Goal: Information Seeking & Learning: Learn about a topic

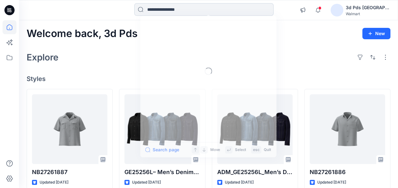
click at [179, 9] on input at bounding box center [203, 9] width 139 height 13
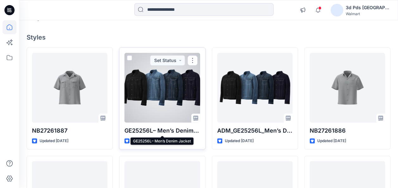
scroll to position [32, 0]
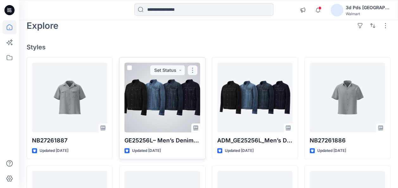
click at [191, 69] on button "button" at bounding box center [192, 70] width 10 height 10
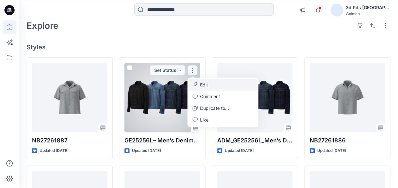
click at [210, 85] on button "Edit" at bounding box center [222, 85] width 68 height 12
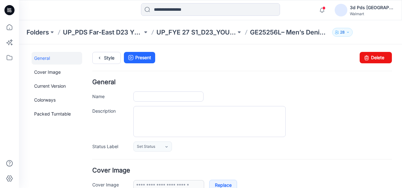
type input "**********"
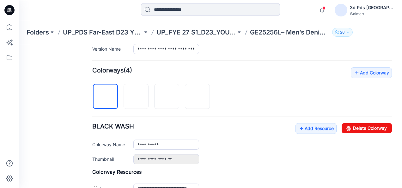
scroll to position [190, 0]
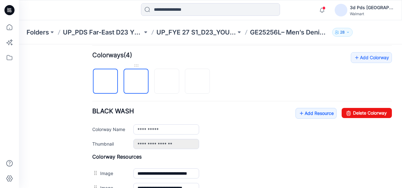
click at [136, 82] on img at bounding box center [136, 82] width 0 height 0
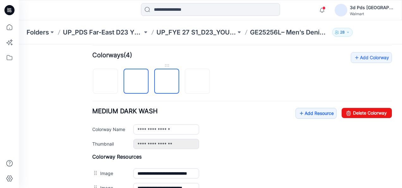
click at [167, 82] on img at bounding box center [167, 82] width 0 height 0
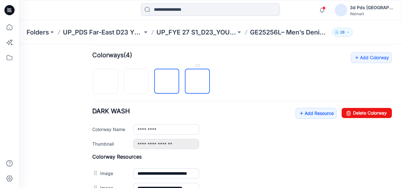
click at [198, 82] on img at bounding box center [198, 82] width 0 height 0
type input "**********"
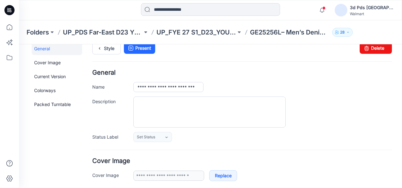
scroll to position [0, 0]
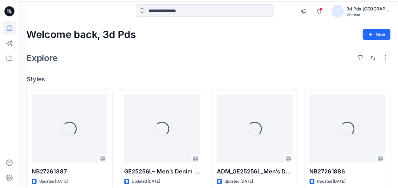
scroll to position [32, 0]
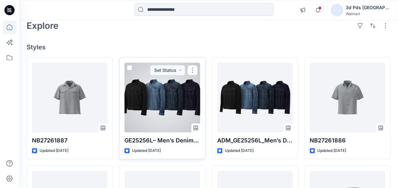
click at [173, 91] on div at bounding box center [161, 98] width 75 height 70
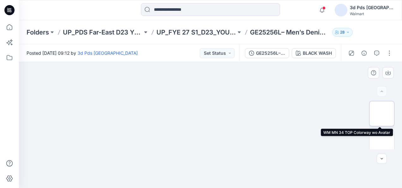
click at [382, 114] on img at bounding box center [382, 114] width 0 height 0
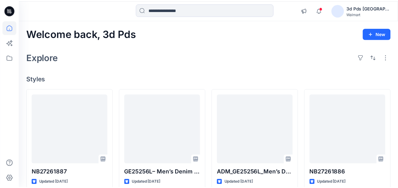
scroll to position [32, 0]
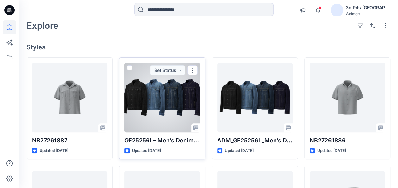
click at [188, 113] on div at bounding box center [161, 98] width 75 height 70
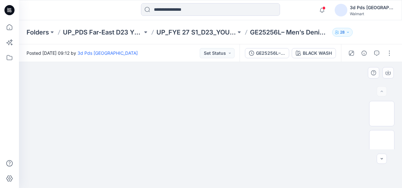
click at [291, 62] on img at bounding box center [211, 62] width 210 height 0
click at [328, 53] on div "BLACK WASH" at bounding box center [317, 53] width 29 height 7
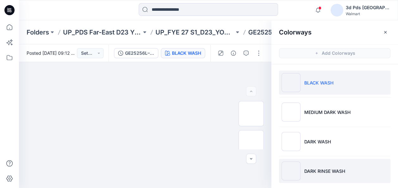
scroll to position [4, 0]
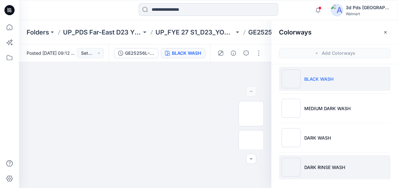
click at [330, 167] on p "DARK RINSE WASH" at bounding box center [324, 167] width 41 height 7
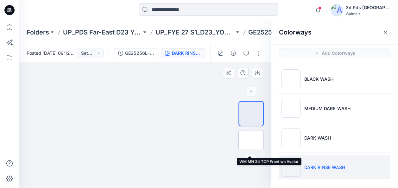
click at [251, 143] on img at bounding box center [251, 143] width 0 height 0
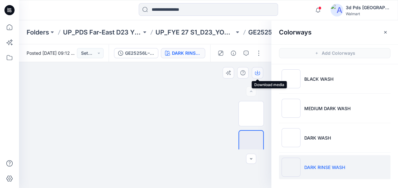
click at [257, 72] on icon "button" at bounding box center [257, 72] width 5 height 5
click at [256, 73] on icon "button" at bounding box center [257, 72] width 3 height 3
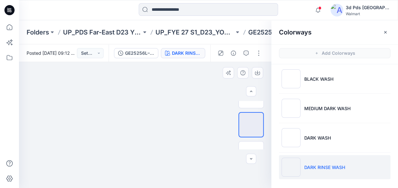
scroll to position [32, 0]
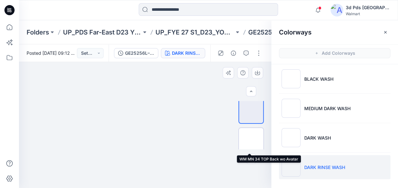
click at [251, 140] on img at bounding box center [251, 140] width 0 height 0
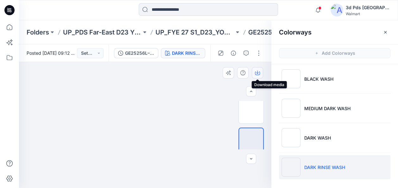
click at [257, 74] on icon "button" at bounding box center [257, 72] width 5 height 5
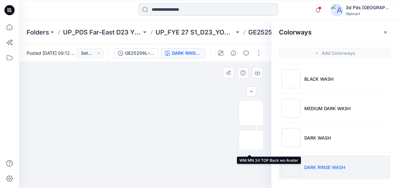
scroll to position [0, 0]
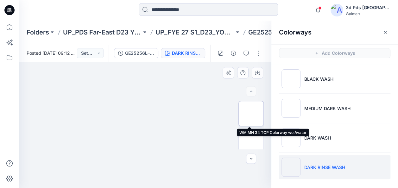
click at [251, 114] on img at bounding box center [251, 114] width 0 height 0
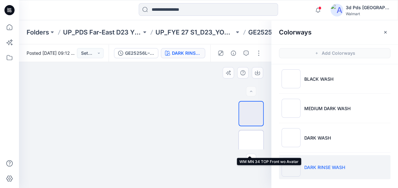
click at [251, 143] on img at bounding box center [251, 143] width 0 height 0
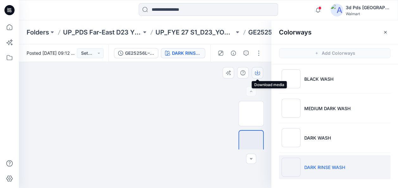
click at [257, 72] on icon "button" at bounding box center [257, 72] width 3 height 3
click at [216, 101] on div at bounding box center [145, 125] width 252 height 126
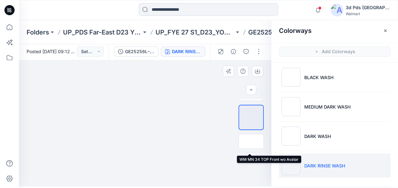
scroll to position [32, 0]
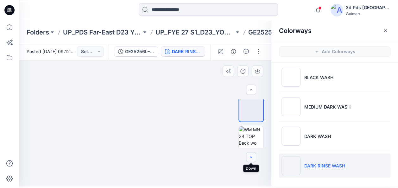
click at [251, 158] on icon "button" at bounding box center [250, 157] width 5 height 5
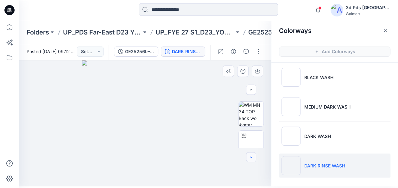
click at [251, 158] on icon "button" at bounding box center [250, 157] width 5 height 5
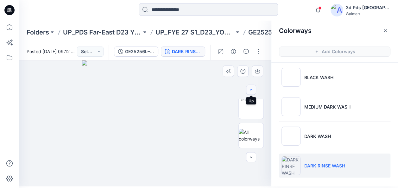
click at [251, 90] on icon "button" at bounding box center [250, 89] width 5 height 5
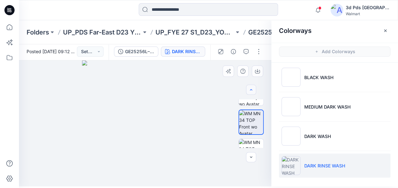
click at [251, 90] on icon "button" at bounding box center [250, 89] width 5 height 5
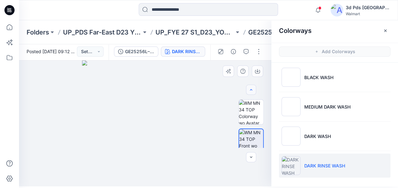
click at [251, 90] on div at bounding box center [251, 90] width 10 height 10
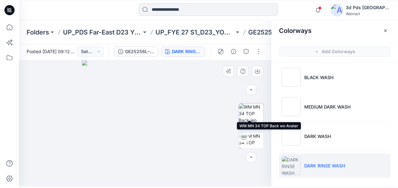
scroll to position [63, 0]
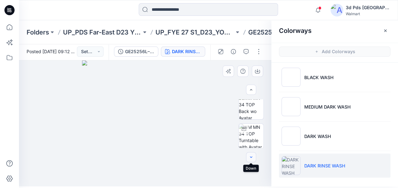
click at [251, 159] on icon "button" at bounding box center [250, 157] width 5 height 5
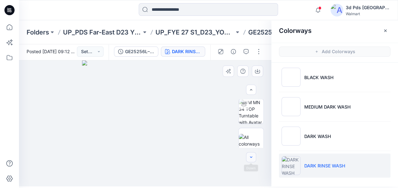
click at [251, 159] on icon "button" at bounding box center [250, 157] width 5 height 5
click at [253, 89] on icon "button" at bounding box center [250, 89] width 5 height 5
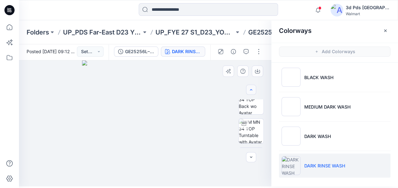
click at [253, 89] on icon "button" at bounding box center [250, 89] width 5 height 5
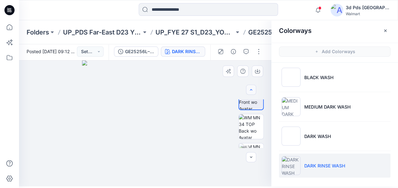
click at [253, 89] on icon "button" at bounding box center [250, 89] width 5 height 5
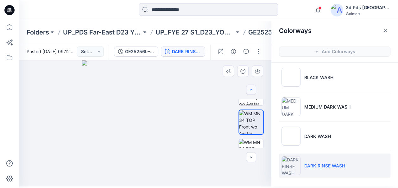
click at [253, 89] on icon "button" at bounding box center [250, 89] width 5 height 5
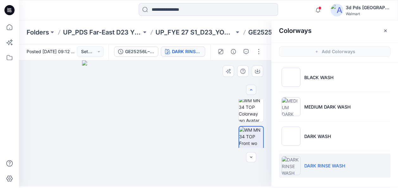
scroll to position [0, 0]
click at [253, 89] on div at bounding box center [251, 90] width 10 height 10
click at [252, 156] on icon "button" at bounding box center [250, 157] width 5 height 5
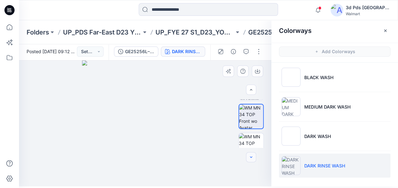
click at [252, 156] on icon "button" at bounding box center [250, 157] width 5 height 5
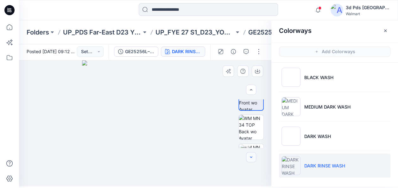
click at [252, 156] on icon "button" at bounding box center [250, 157] width 5 height 5
click at [249, 88] on icon "button" at bounding box center [250, 89] width 5 height 5
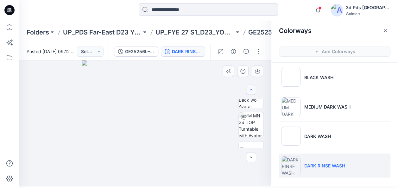
scroll to position [68, 0]
click at [249, 88] on icon "button" at bounding box center [250, 89] width 5 height 5
click at [248, 88] on icon "button" at bounding box center [250, 89] width 5 height 5
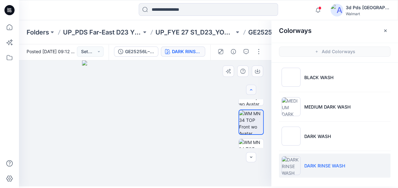
click at [249, 89] on icon "button" at bounding box center [250, 89] width 5 height 5
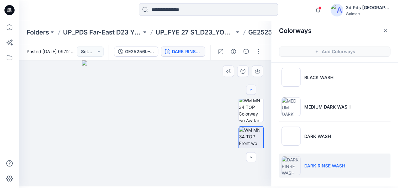
scroll to position [0, 0]
click at [253, 159] on button "button" at bounding box center [251, 157] width 10 height 10
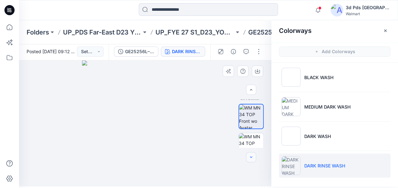
click at [253, 159] on button "button" at bounding box center [251, 157] width 10 height 10
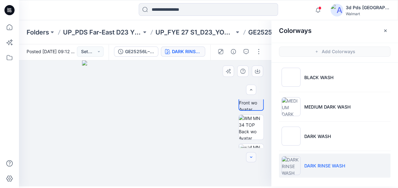
scroll to position [49, 0]
click at [251, 89] on icon "button" at bounding box center [251, 89] width 2 height 1
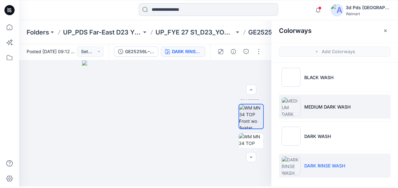
click at [330, 109] on p "MEDIUM DARK WASH" at bounding box center [327, 106] width 46 height 7
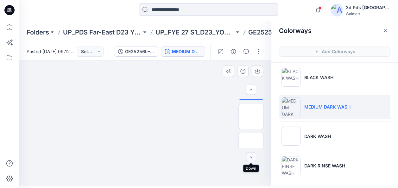
click at [250, 158] on icon "button" at bounding box center [250, 157] width 5 height 5
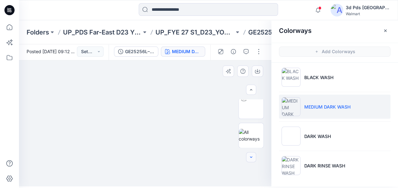
click at [250, 158] on icon "button" at bounding box center [250, 157] width 5 height 5
click at [251, 88] on icon "button" at bounding box center [250, 89] width 5 height 5
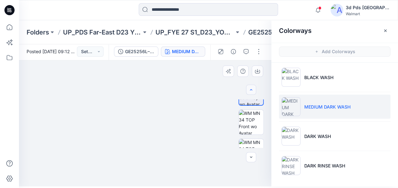
click at [251, 88] on icon "button" at bounding box center [250, 89] width 5 height 5
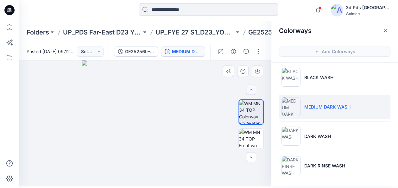
click at [251, 88] on div at bounding box center [251, 90] width 10 height 10
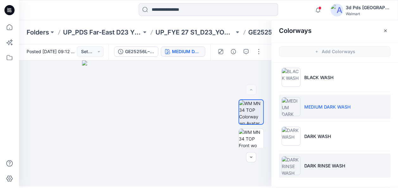
click at [323, 163] on p "DARK RINSE WASH" at bounding box center [324, 165] width 41 height 7
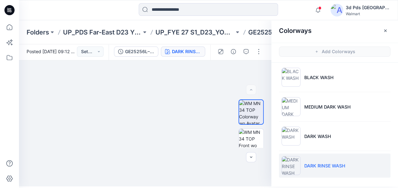
click at [323, 163] on p "DARK RINSE WASH" at bounding box center [324, 165] width 41 height 7
click at [248, 156] on button "button" at bounding box center [251, 157] width 10 height 10
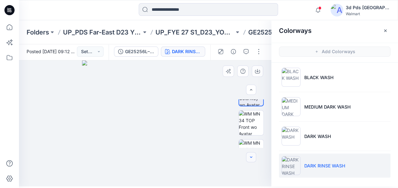
scroll to position [25, 0]
click at [248, 156] on button "button" at bounding box center [251, 157] width 10 height 10
click at [250, 88] on icon "button" at bounding box center [250, 89] width 5 height 5
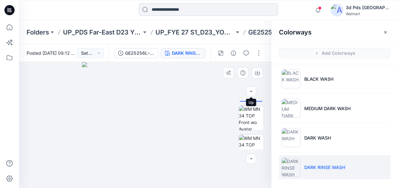
scroll to position [0, 0]
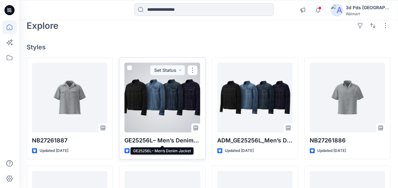
click at [197, 142] on p "GE25256L– Men’s Denim Jacket" at bounding box center [161, 140] width 75 height 9
click at [176, 137] on p "GE25256L– Men’s Denim Jacket" at bounding box center [161, 140] width 75 height 9
click at [176, 142] on p "GE25256L– Men’s Denim Jacket" at bounding box center [161, 140] width 75 height 9
click at [197, 140] on p "GE25256L– Men’s Denim Jacket" at bounding box center [161, 140] width 75 height 9
click at [197, 142] on p "GE25256L– Men’s Denim Jacket" at bounding box center [161, 140] width 75 height 9
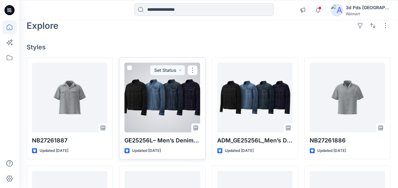
click at [196, 142] on p "GE25256L– Men’s Denim Jacket" at bounding box center [161, 140] width 75 height 9
drag, startPoint x: 196, startPoint y: 142, endPoint x: 156, endPoint y: 137, distance: 40.4
click at [156, 137] on p "GE25256L– Men’s Denim Jacket" at bounding box center [161, 140] width 75 height 9
click at [152, 130] on div at bounding box center [161, 98] width 75 height 70
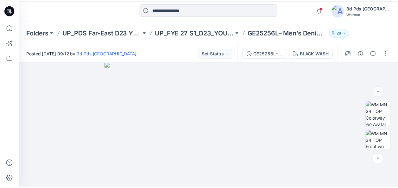
scroll to position [32, 0]
